Goal: Navigation & Orientation: Find specific page/section

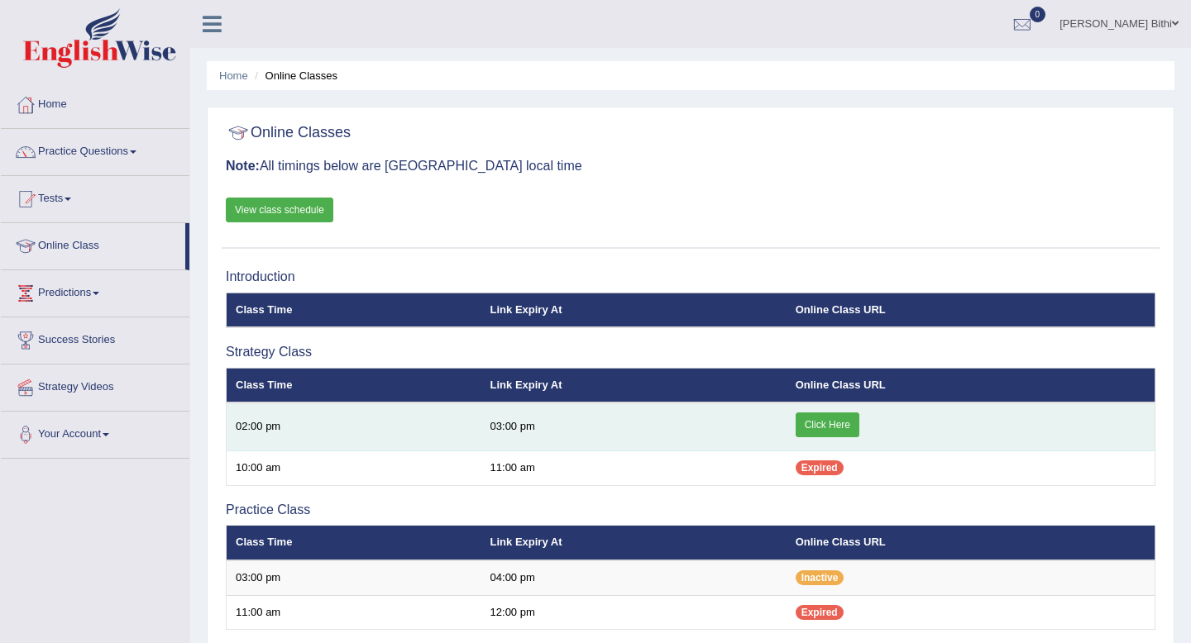
click at [816, 430] on link "Click Here" at bounding box center [828, 425] width 64 height 25
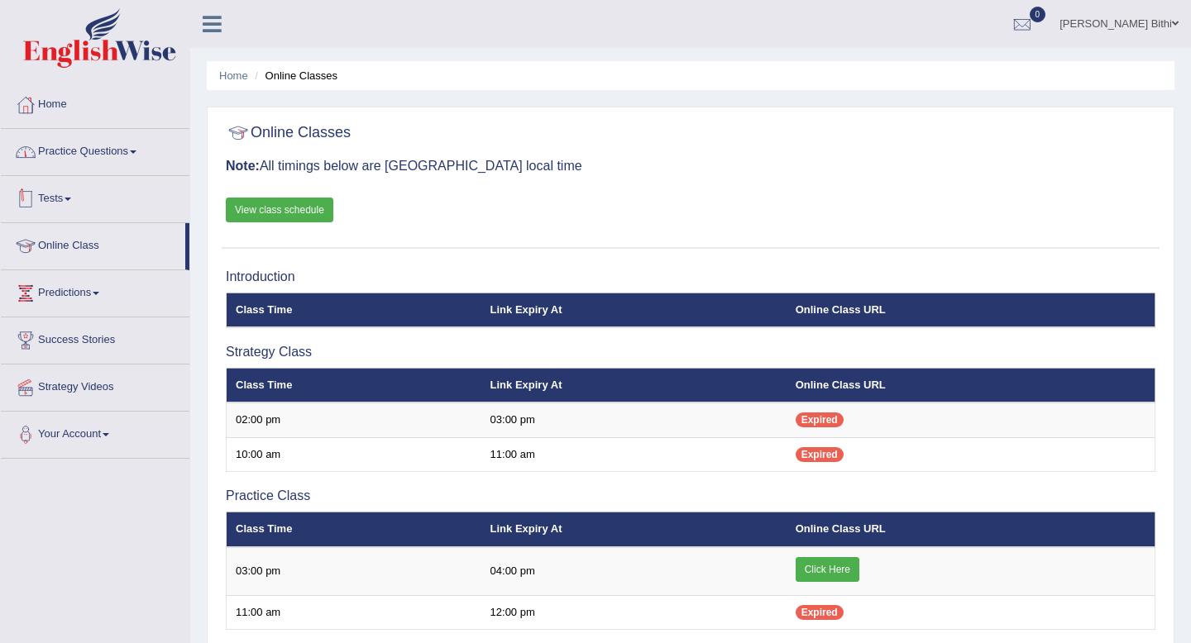
click at [111, 154] on link "Practice Questions" at bounding box center [95, 149] width 189 height 41
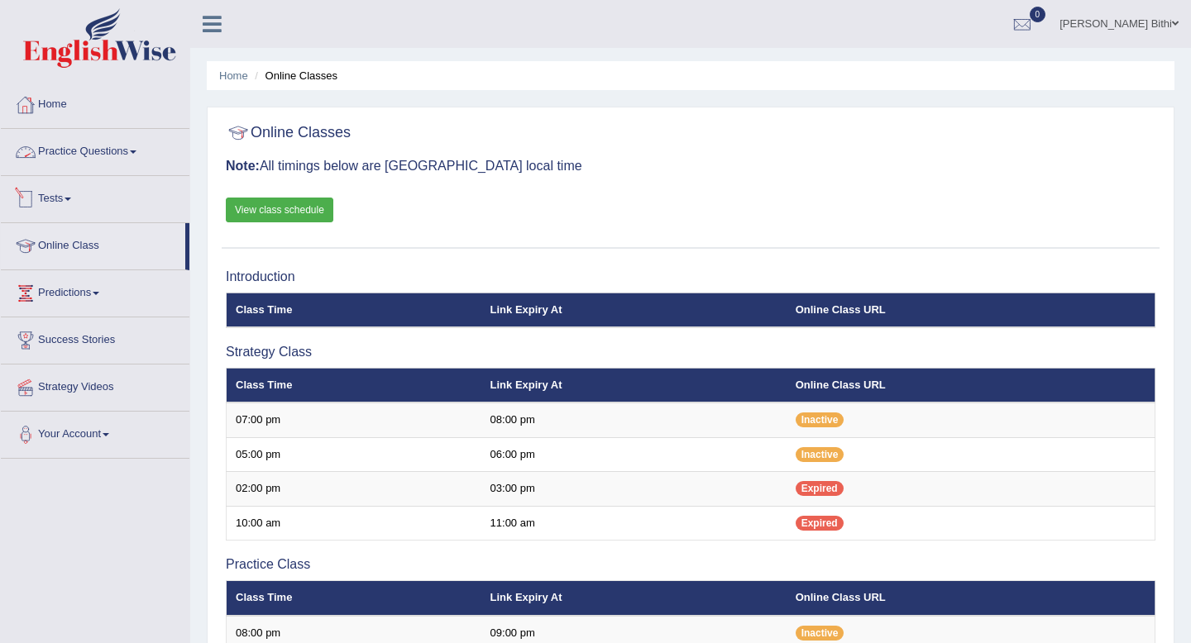
click at [79, 117] on link "Home" at bounding box center [95, 102] width 189 height 41
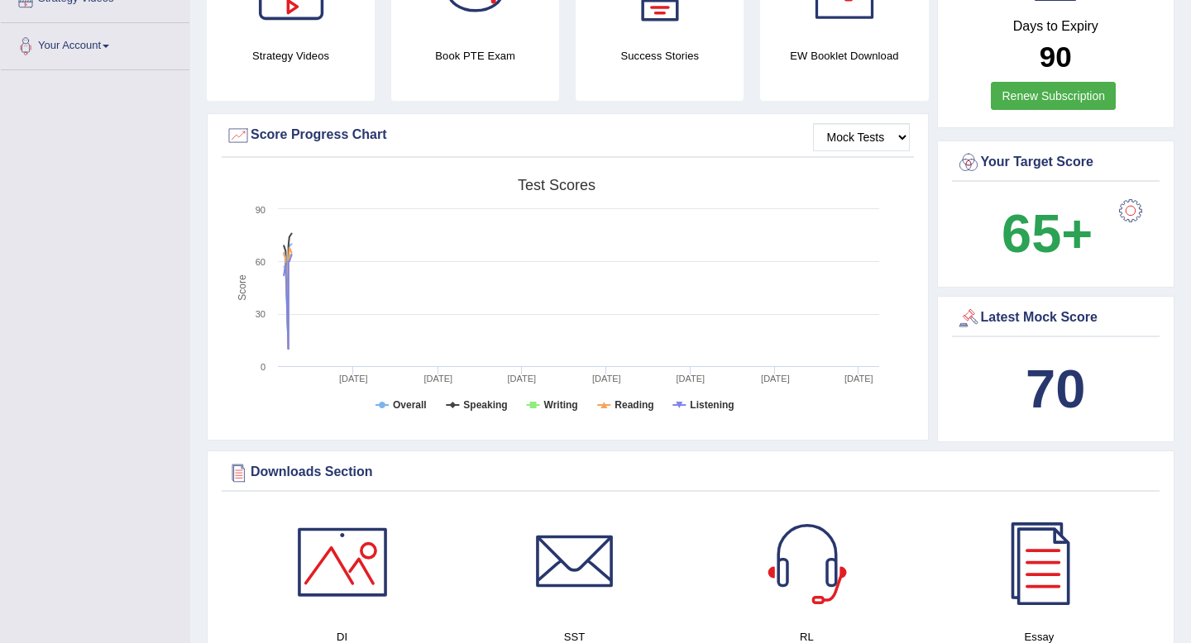
scroll to position [391, 0]
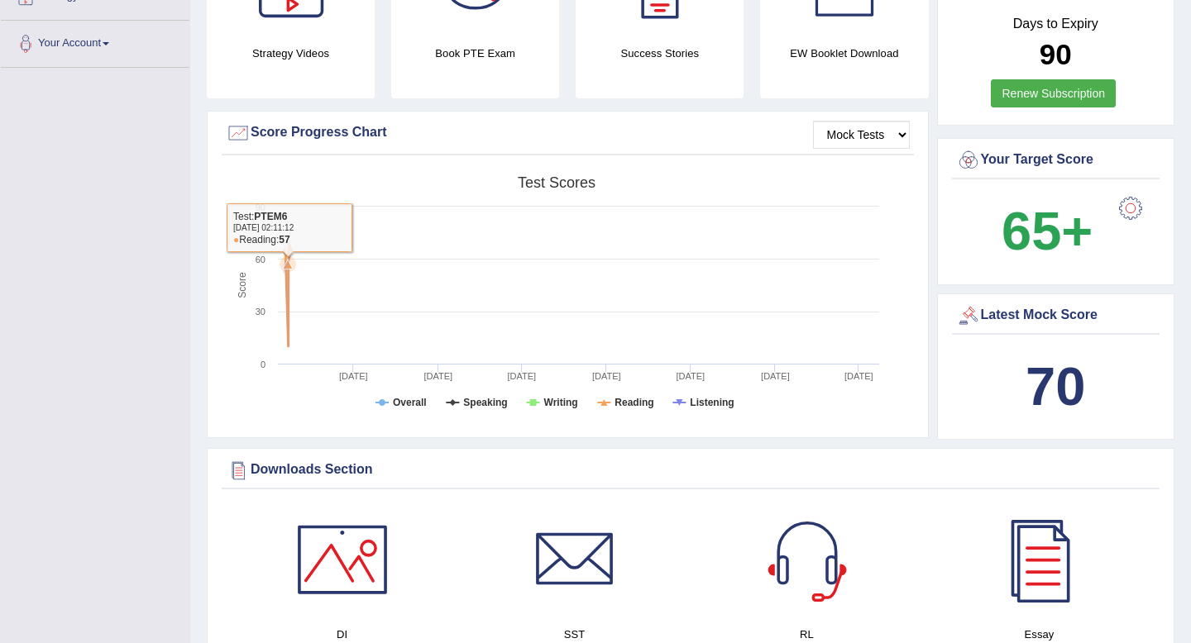
click at [289, 277] on icon at bounding box center [287, 299] width 24 height 94
click at [1132, 211] on div at bounding box center [1130, 208] width 33 height 33
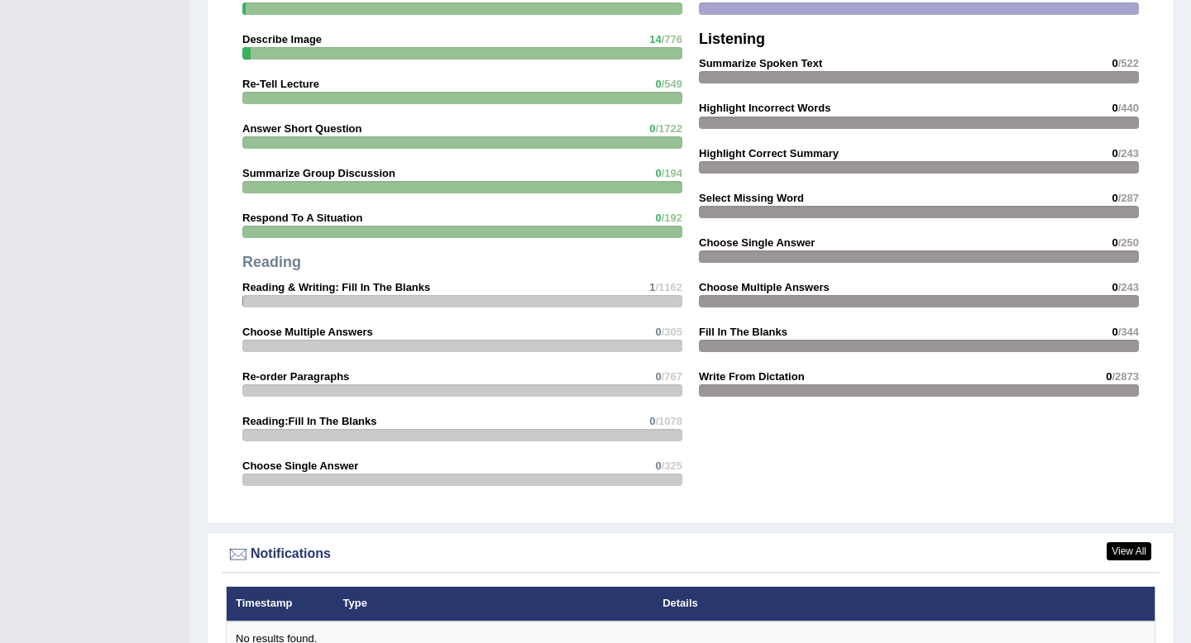
scroll to position [1496, 0]
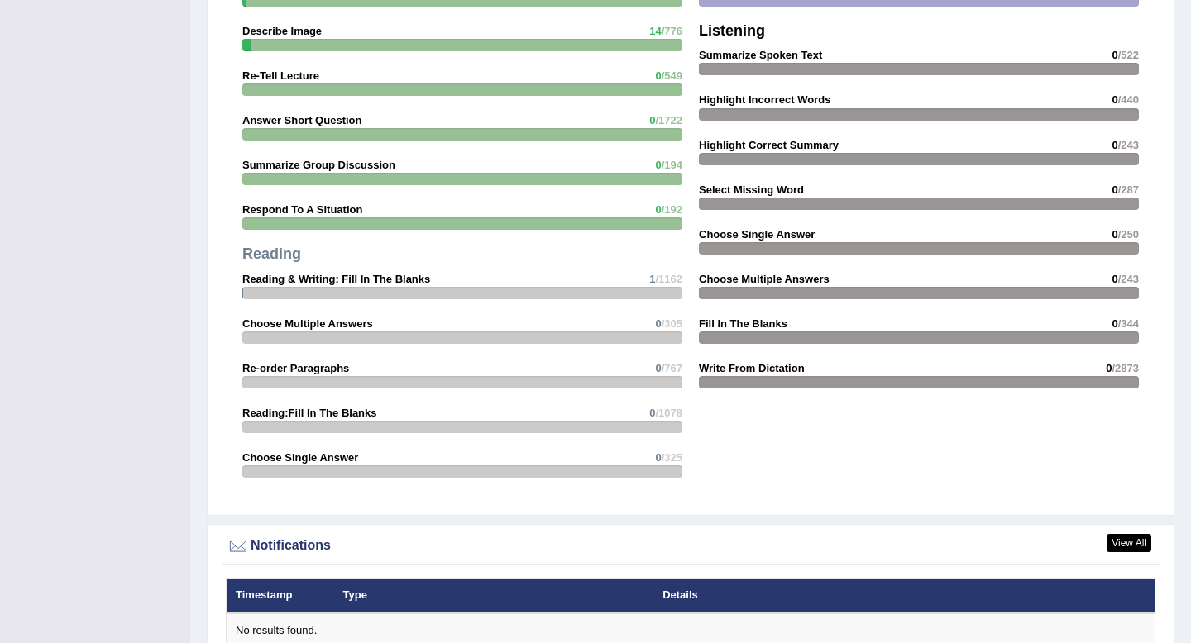
click at [607, 278] on div "Speaking Read Aloud 11 /51 Repeat Sentence 20 /2624 Describe Image 14 /776 Re-T…" at bounding box center [462, 197] width 457 height 595
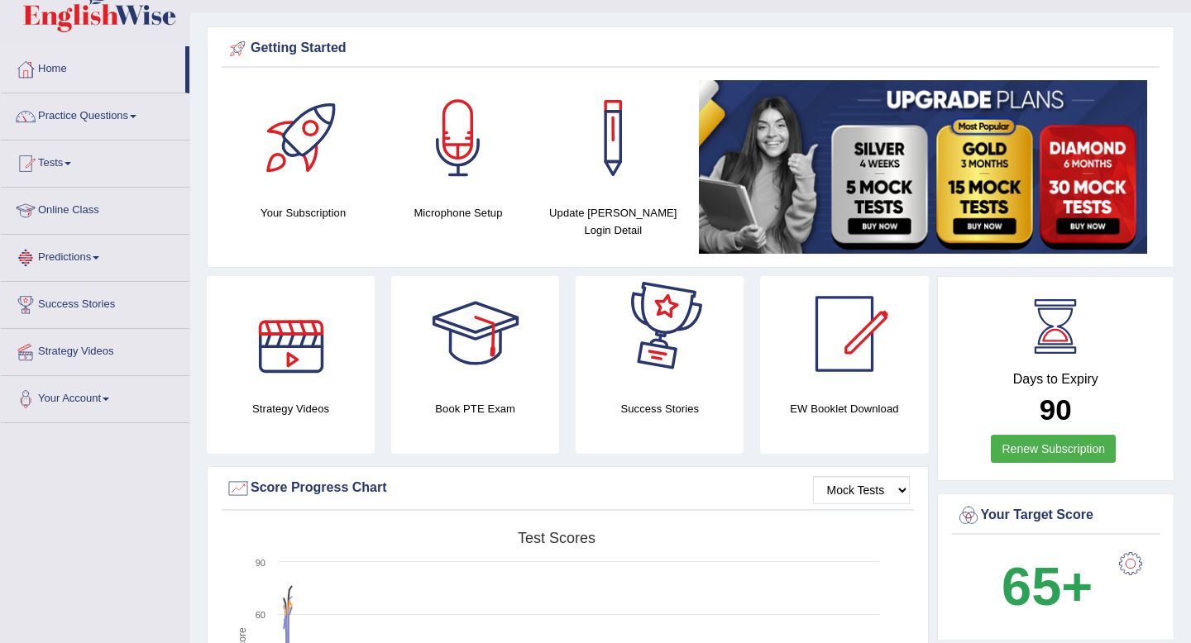
scroll to position [0, 0]
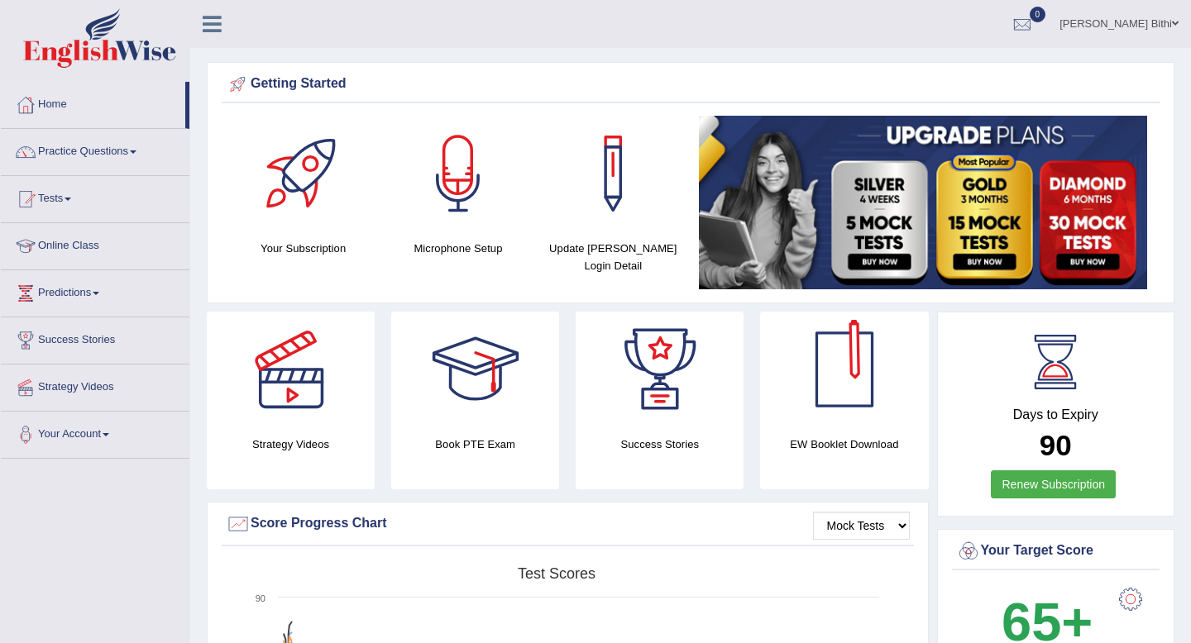
click at [744, 439] on h4 "EW Booklet Download" at bounding box center [660, 444] width 168 height 17
click at [854, 380] on div at bounding box center [845, 370] width 116 height 116
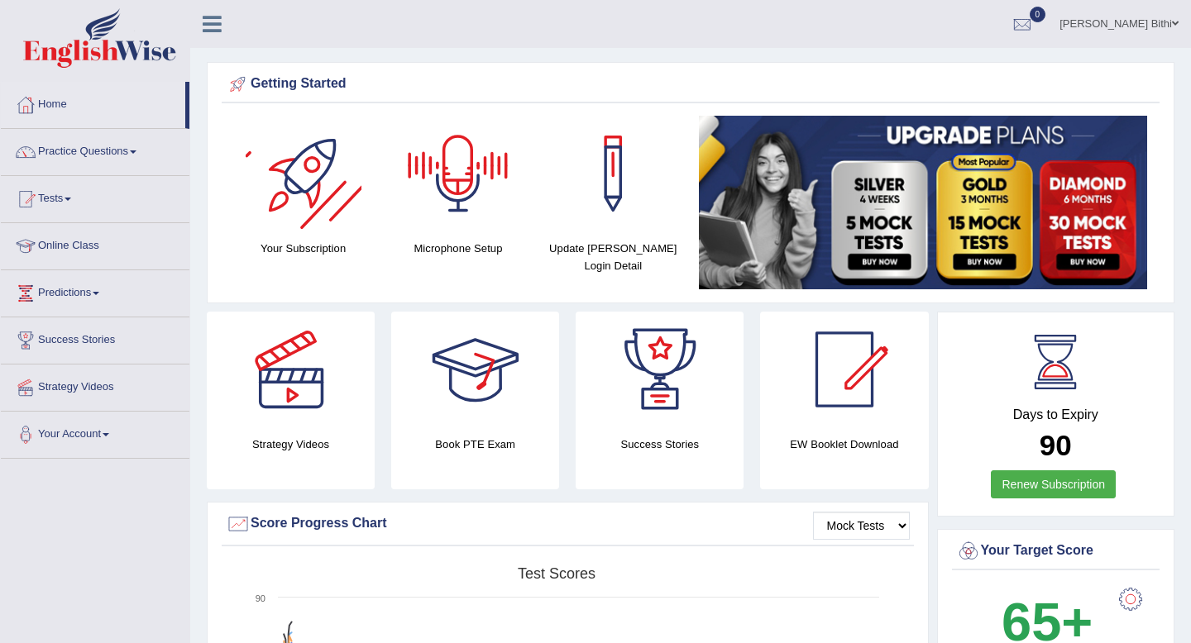
click at [304, 179] on div at bounding box center [304, 174] width 116 height 116
